Goal: Task Accomplishment & Management: Use online tool/utility

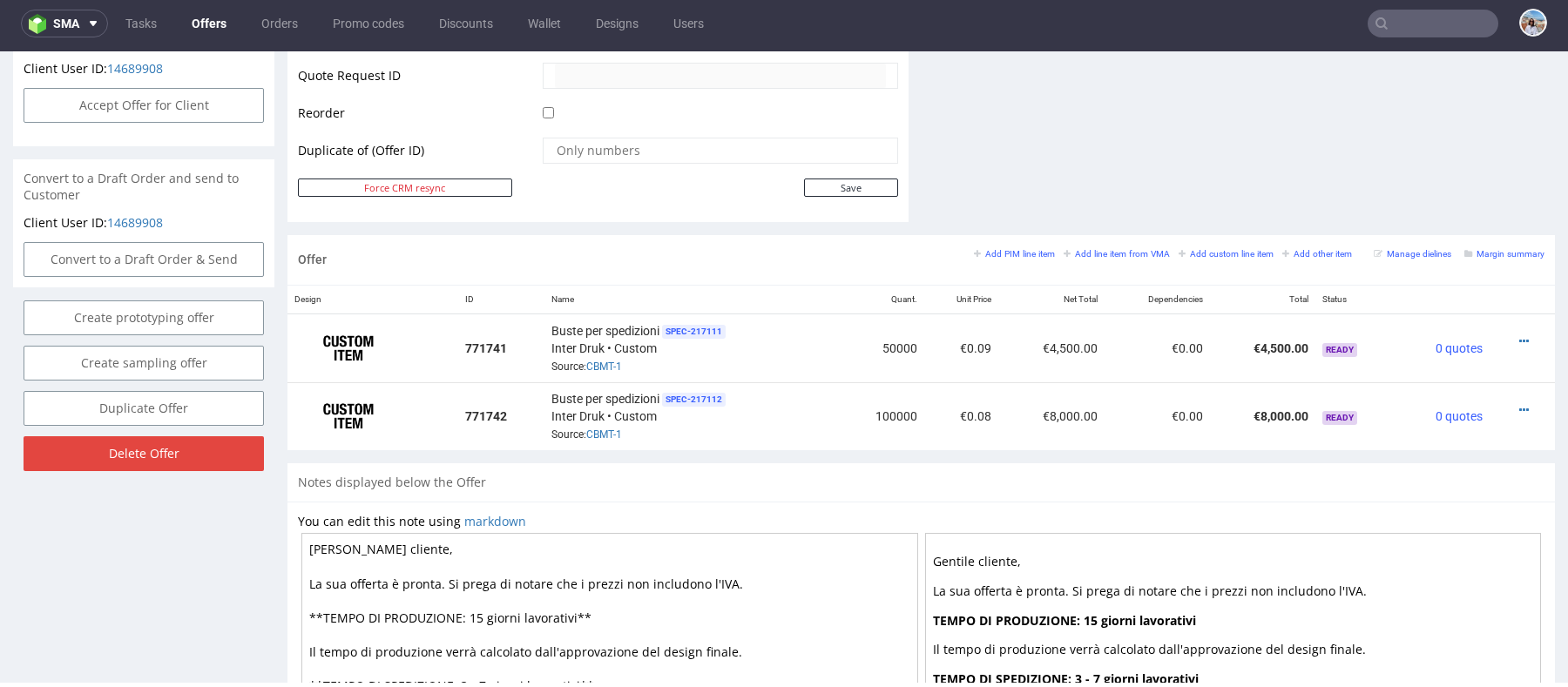
scroll to position [840, 0]
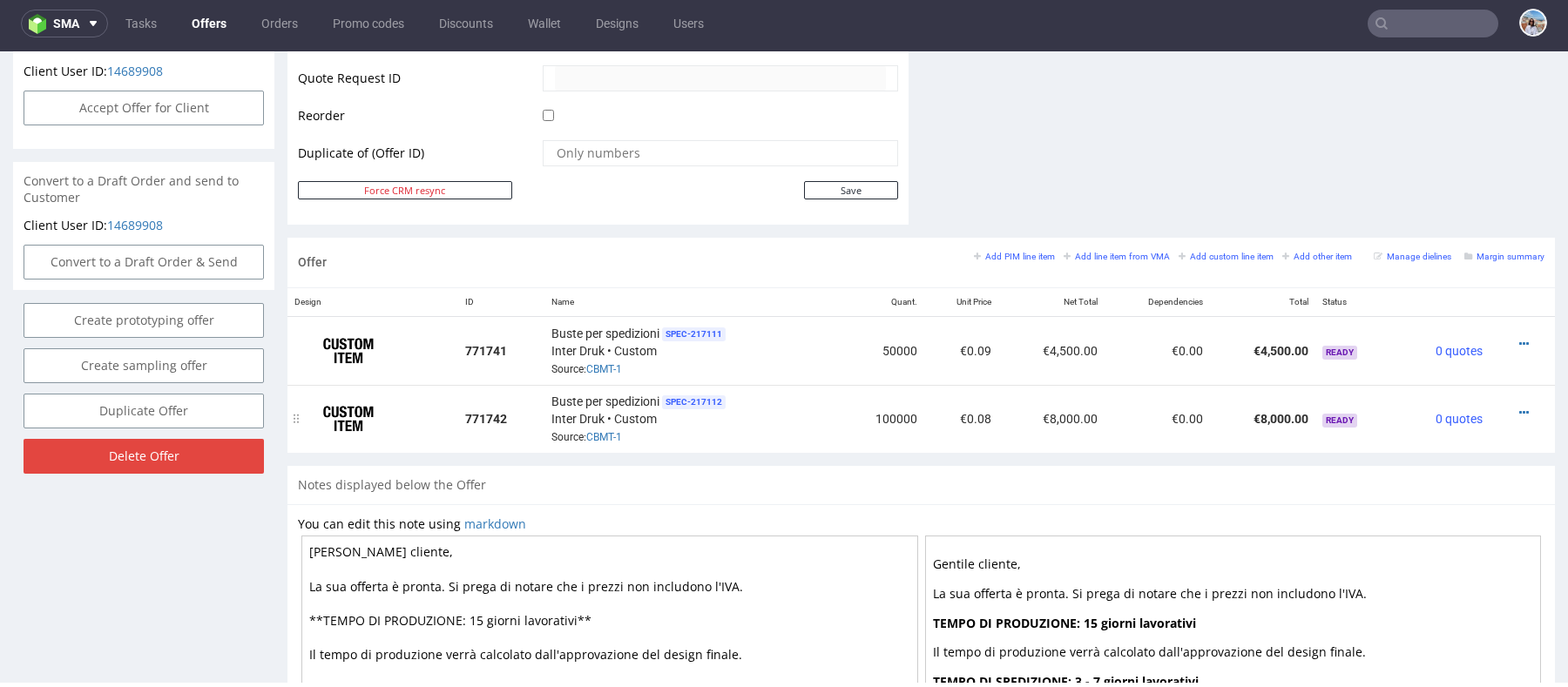
click at [1497, 413] on div at bounding box center [1517, 413] width 41 height 18
click at [1519, 408] on icon at bounding box center [1524, 412] width 9 height 12
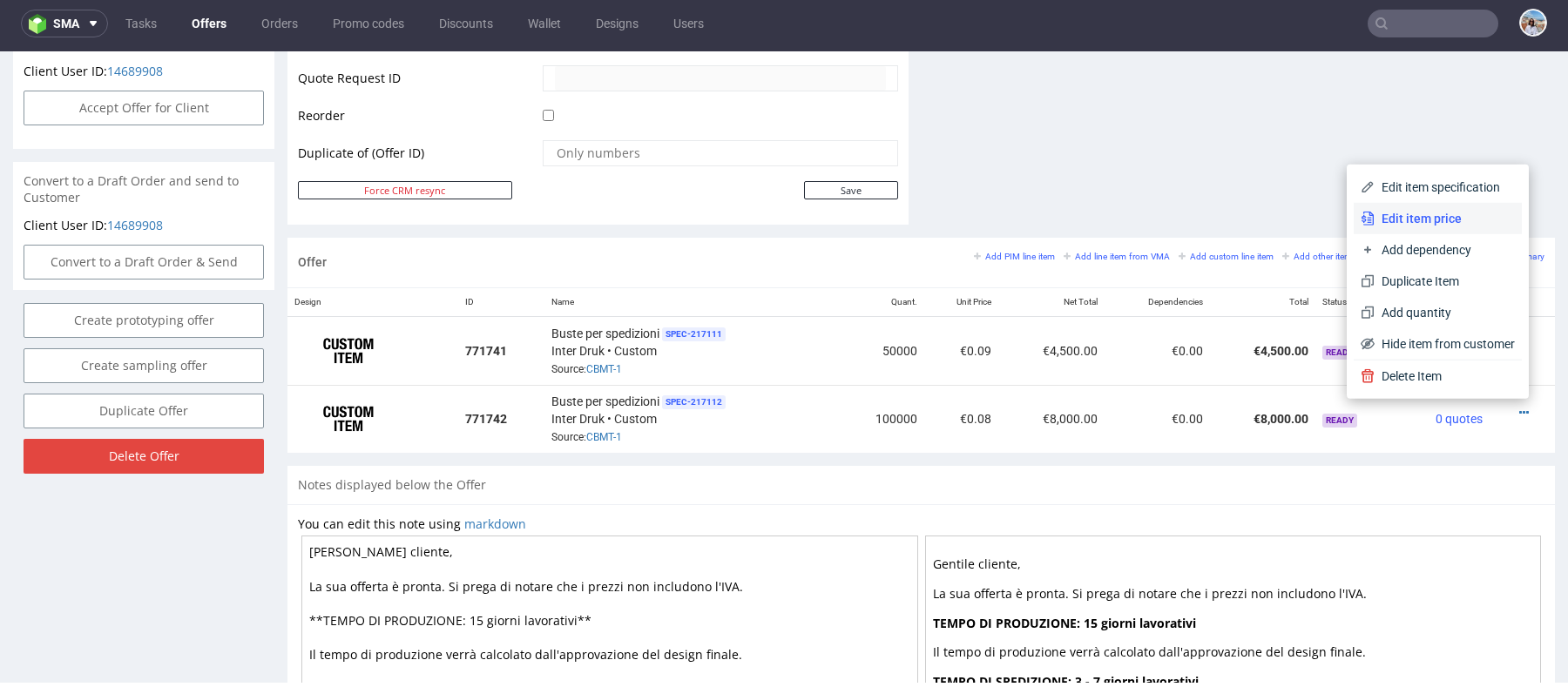
click at [1400, 218] on span "Edit item price" at bounding box center [1445, 218] width 140 height 18
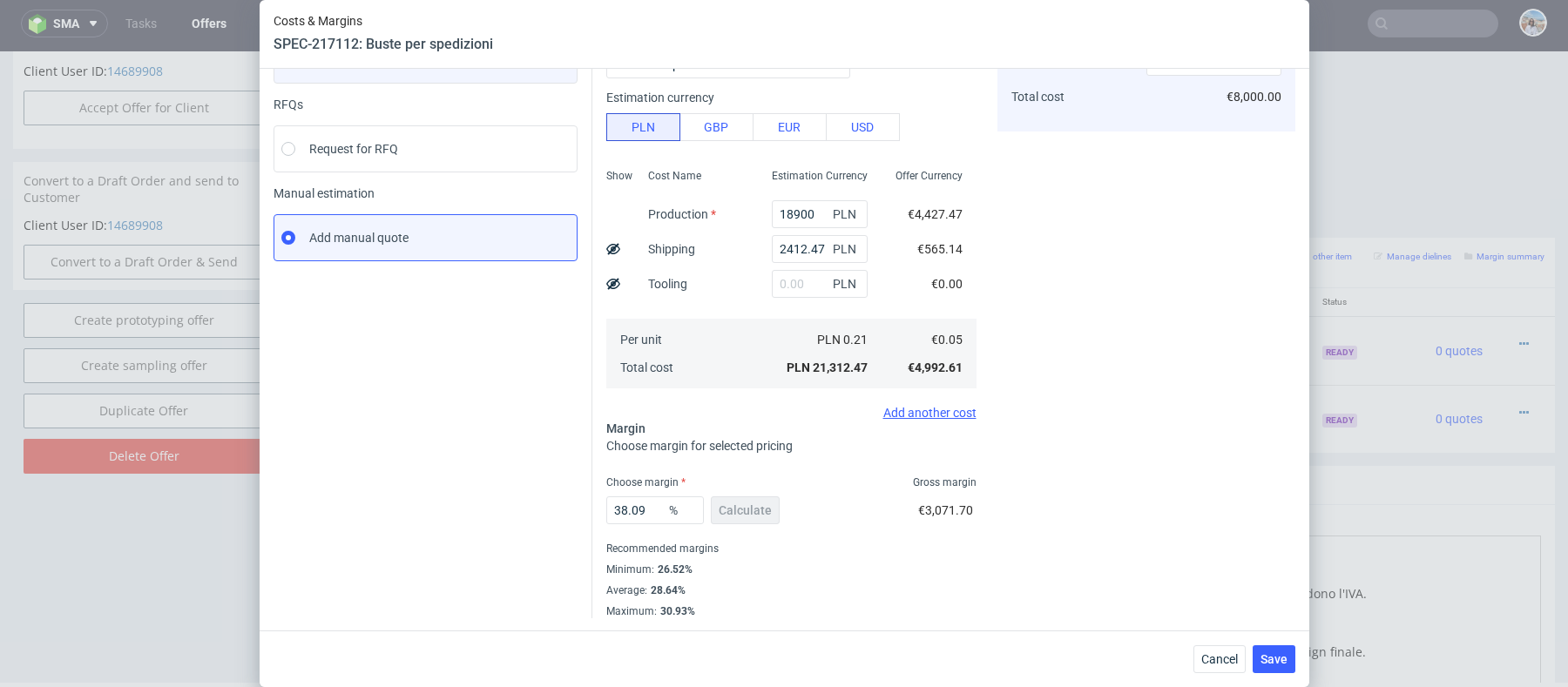
scroll to position [0, 0]
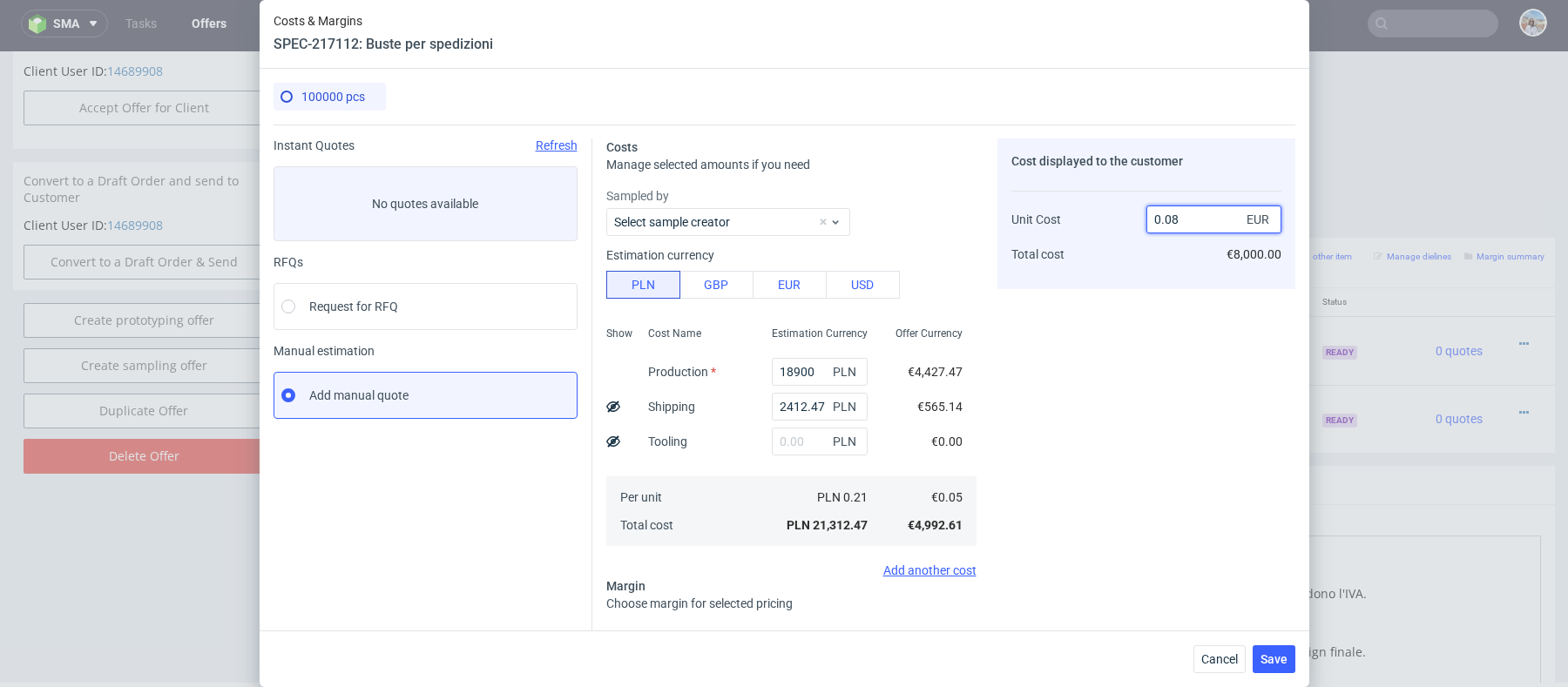
click at [1189, 216] on input "0.08" at bounding box center [1213, 219] width 135 height 28
type input "0.07"
type input "28.57142857142858"
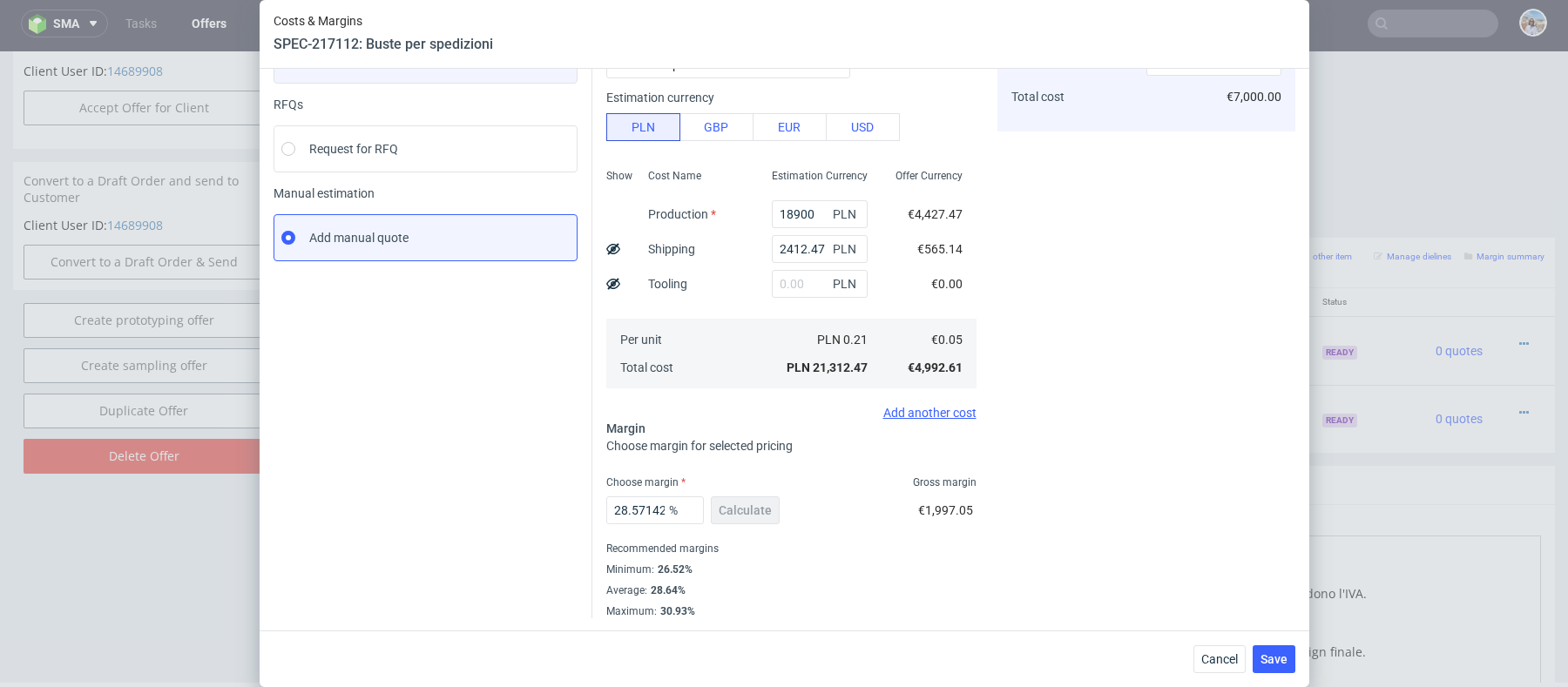
click at [800, 481] on div "Choose margin Gross margin" at bounding box center [791, 482] width 370 height 14
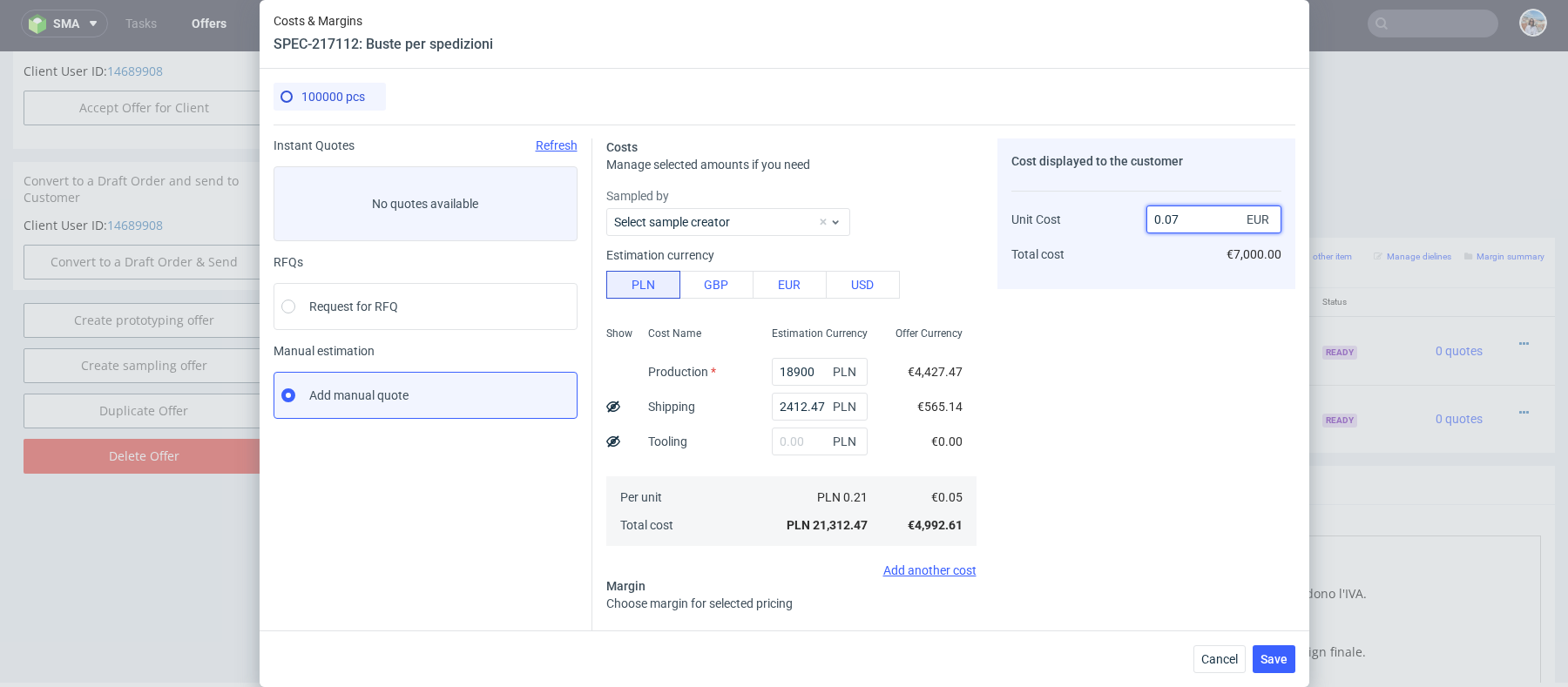
click at [1179, 216] on input "0.07" at bounding box center [1213, 219] width 135 height 28
type input "0.075"
type input "33.33333333333333"
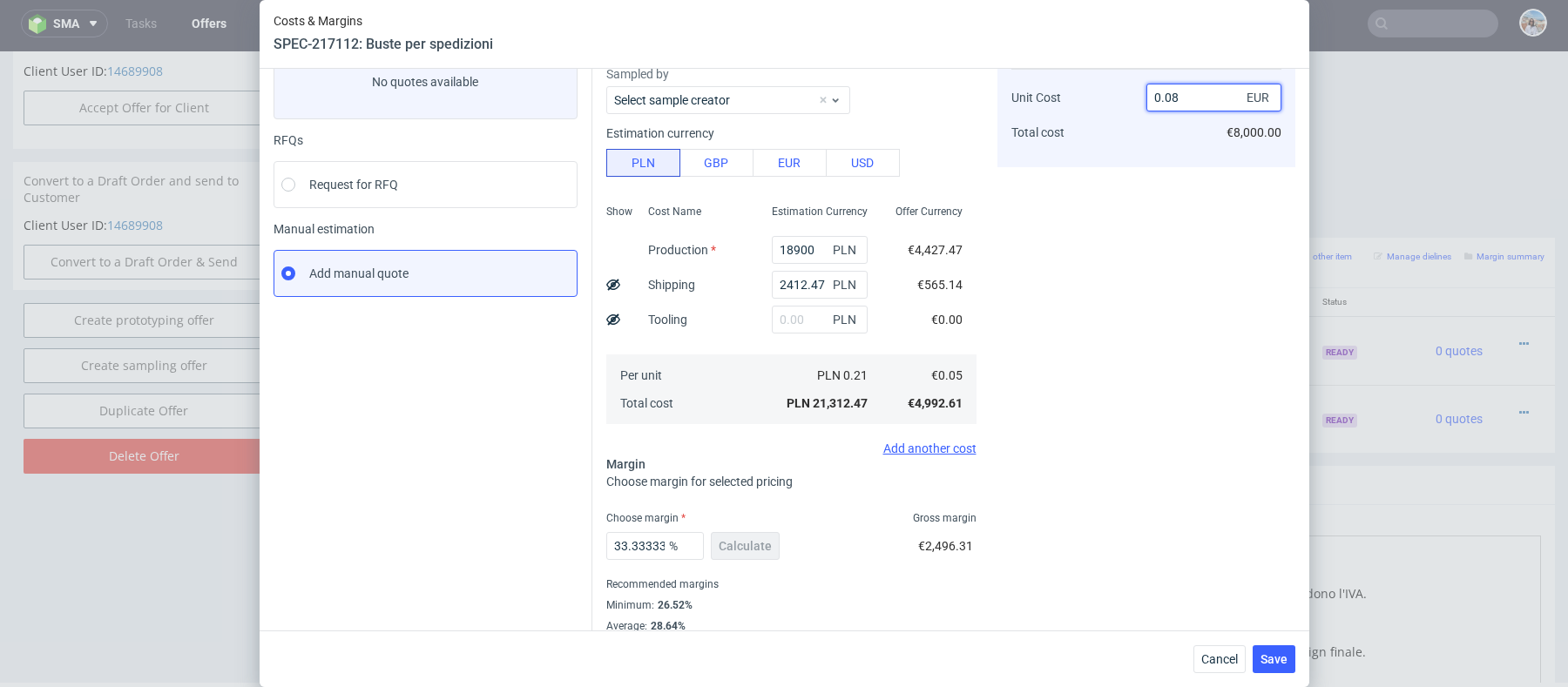
type input "0.0"
type input "-Infinity"
type input "0.07"
type input "28.57142857142858"
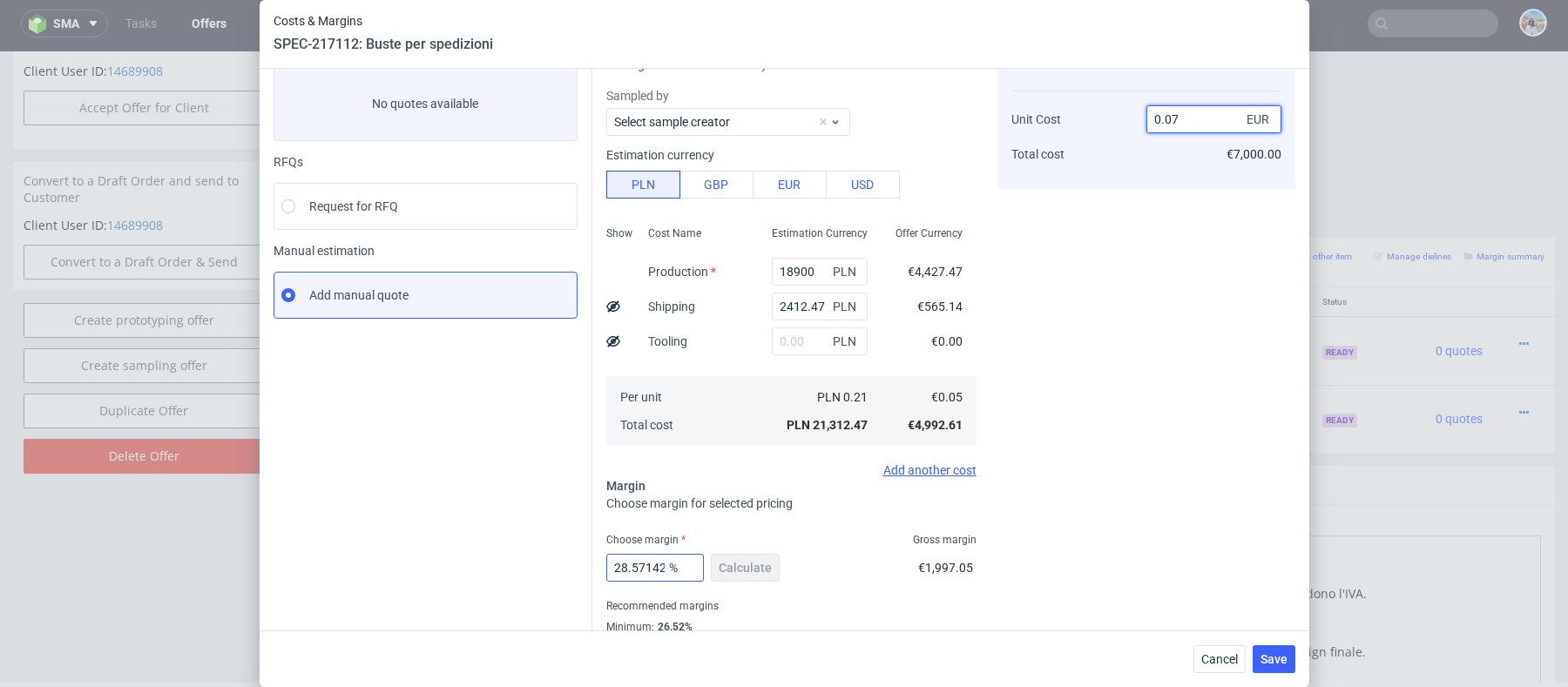
scroll to position [108, 0]
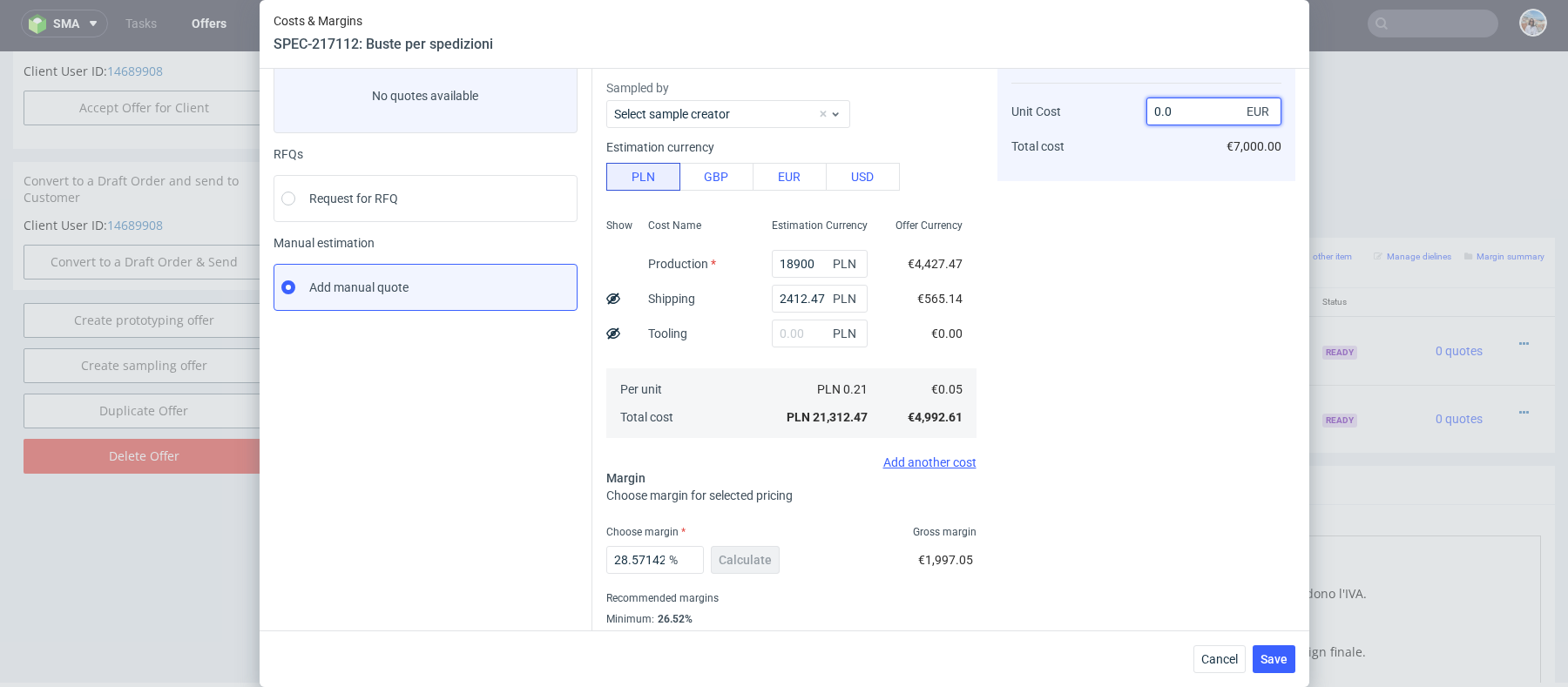
type input "0.06"
type input "16.666666666666664"
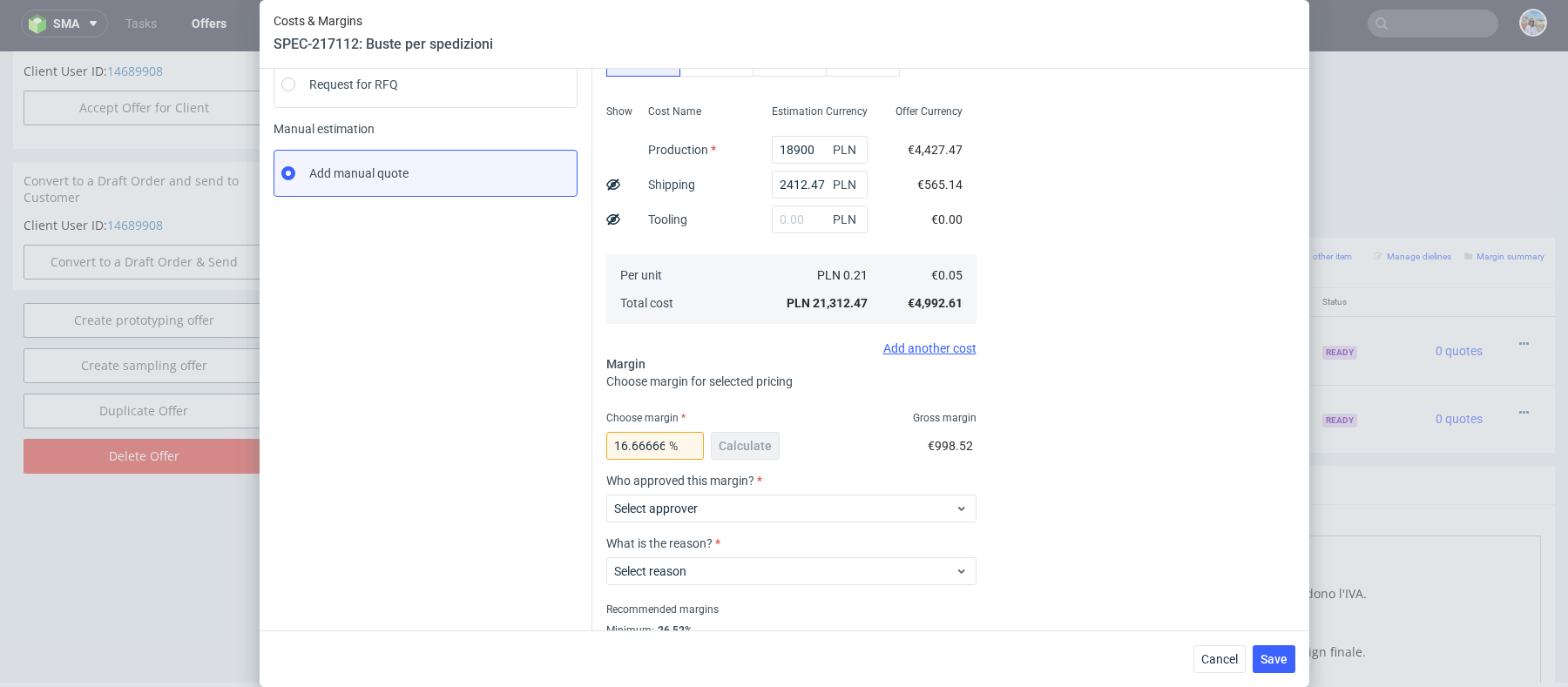
scroll to position [0, 0]
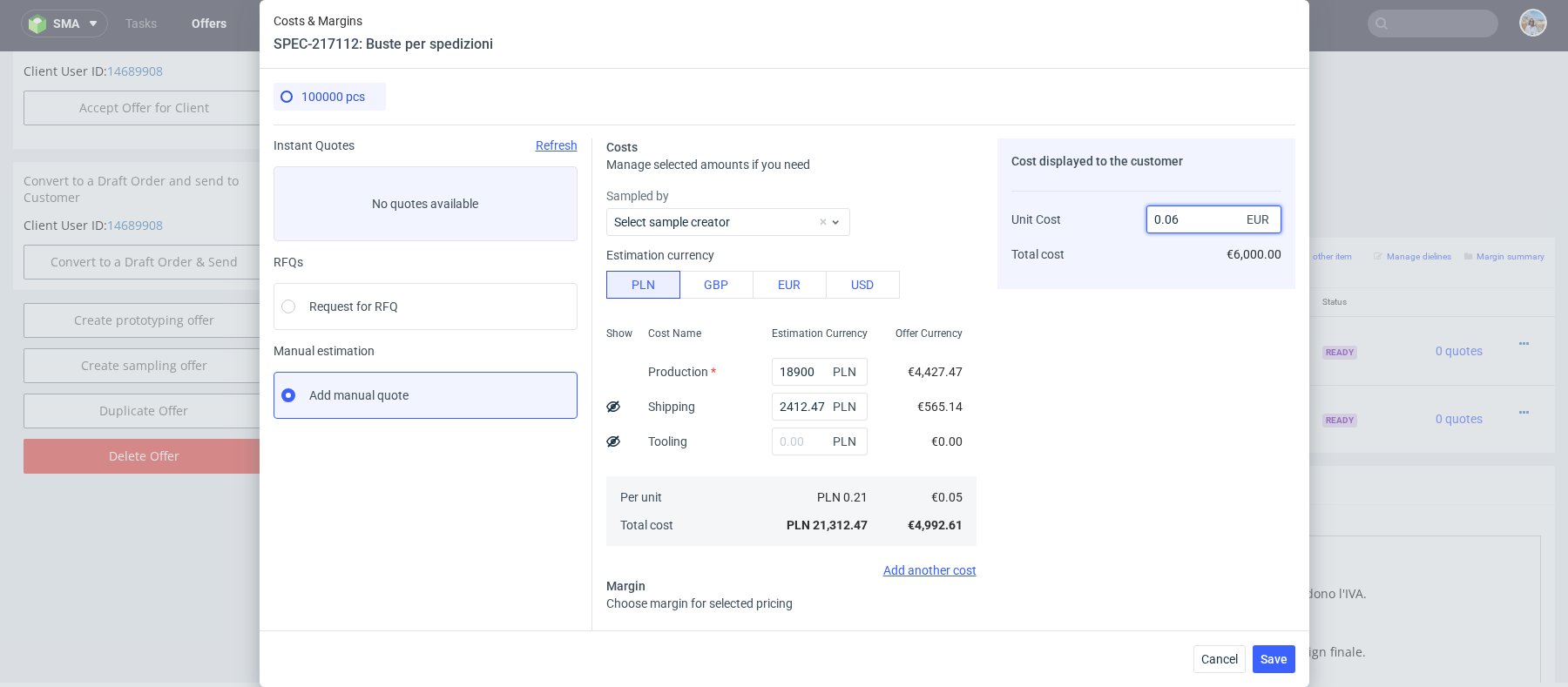
click at [1186, 225] on input "0.06" at bounding box center [1213, 219] width 135 height 28
type input "0.0"
type input "-Infinity"
type input "0.058"
type input "13.793103448275861"
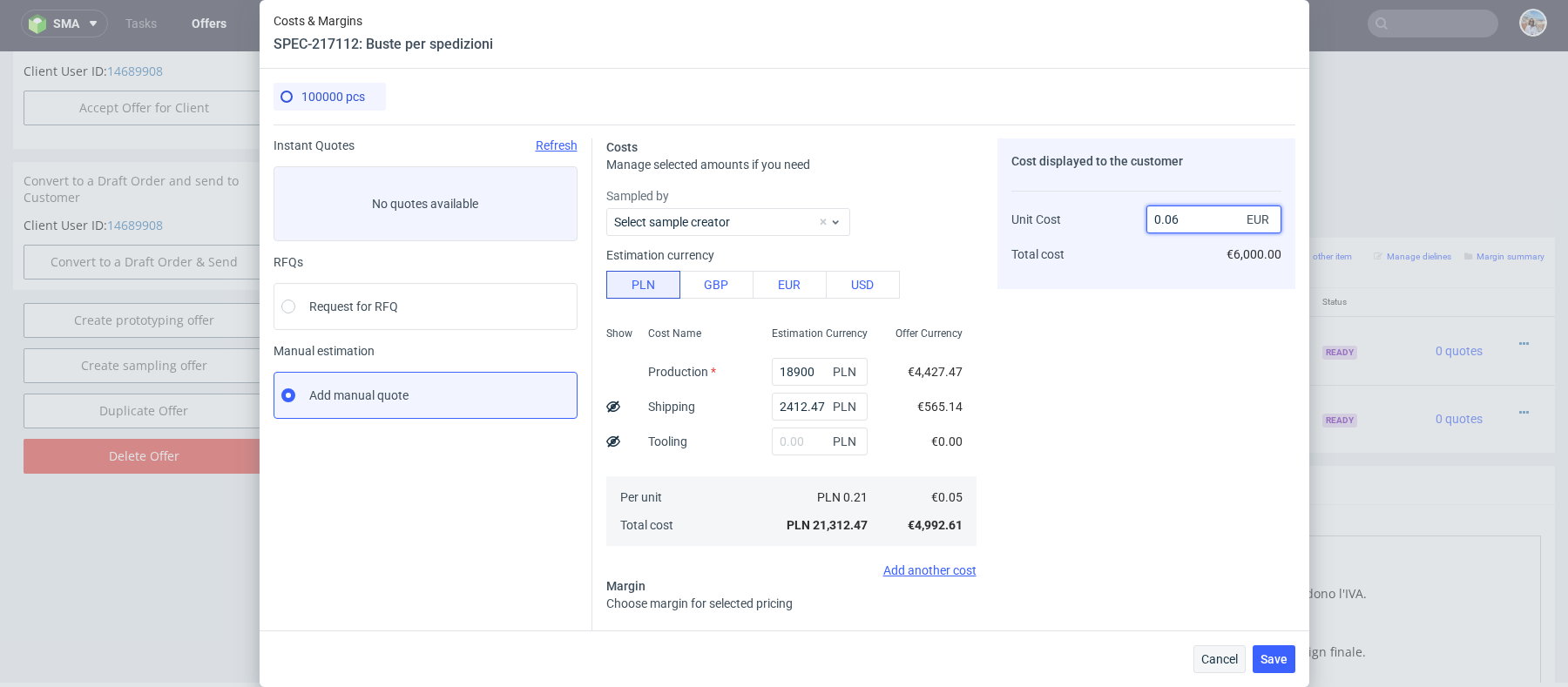
type input "0.06"
click at [1232, 656] on span "Cancel" at bounding box center [1220, 659] width 37 height 12
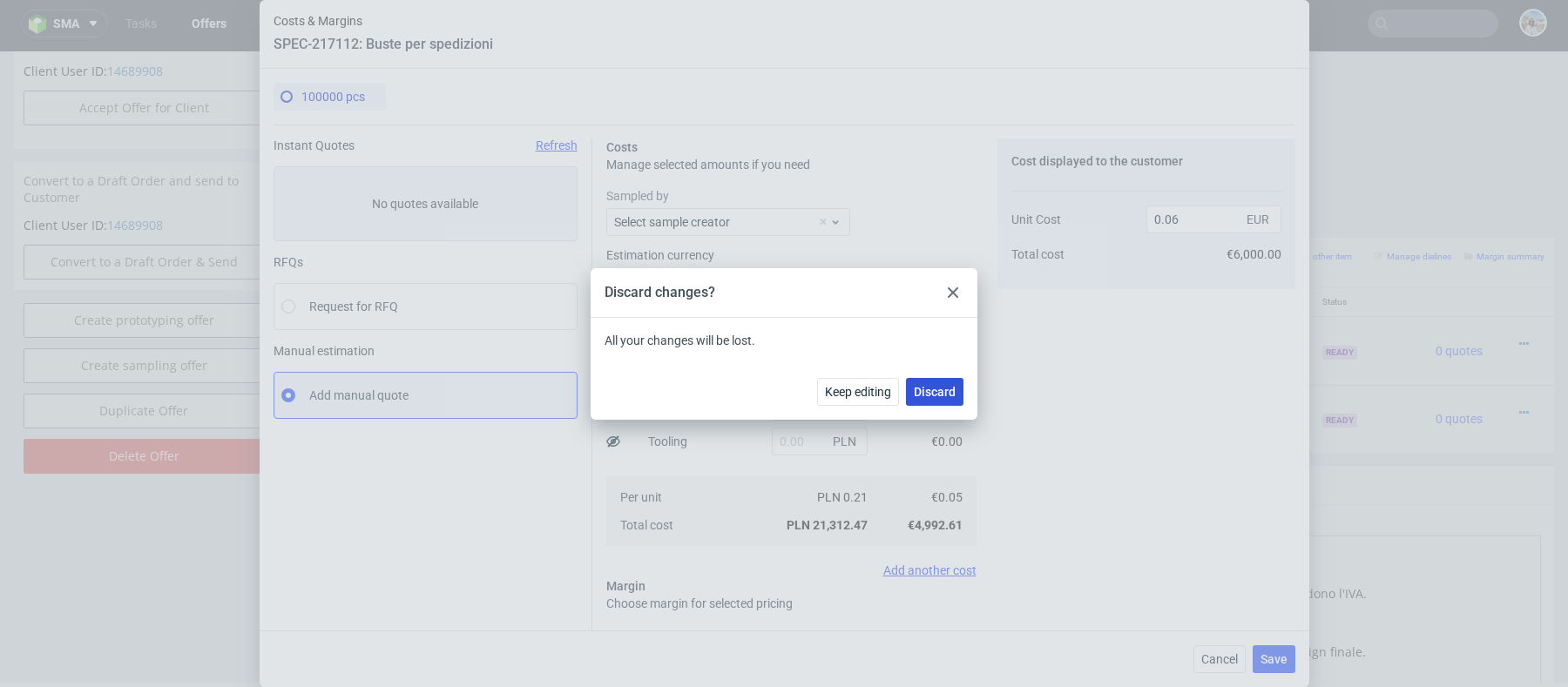
click at [944, 391] on span "Discard" at bounding box center [935, 391] width 41 height 12
